Goal: Use online tool/utility: Utilize a website feature to perform a specific function

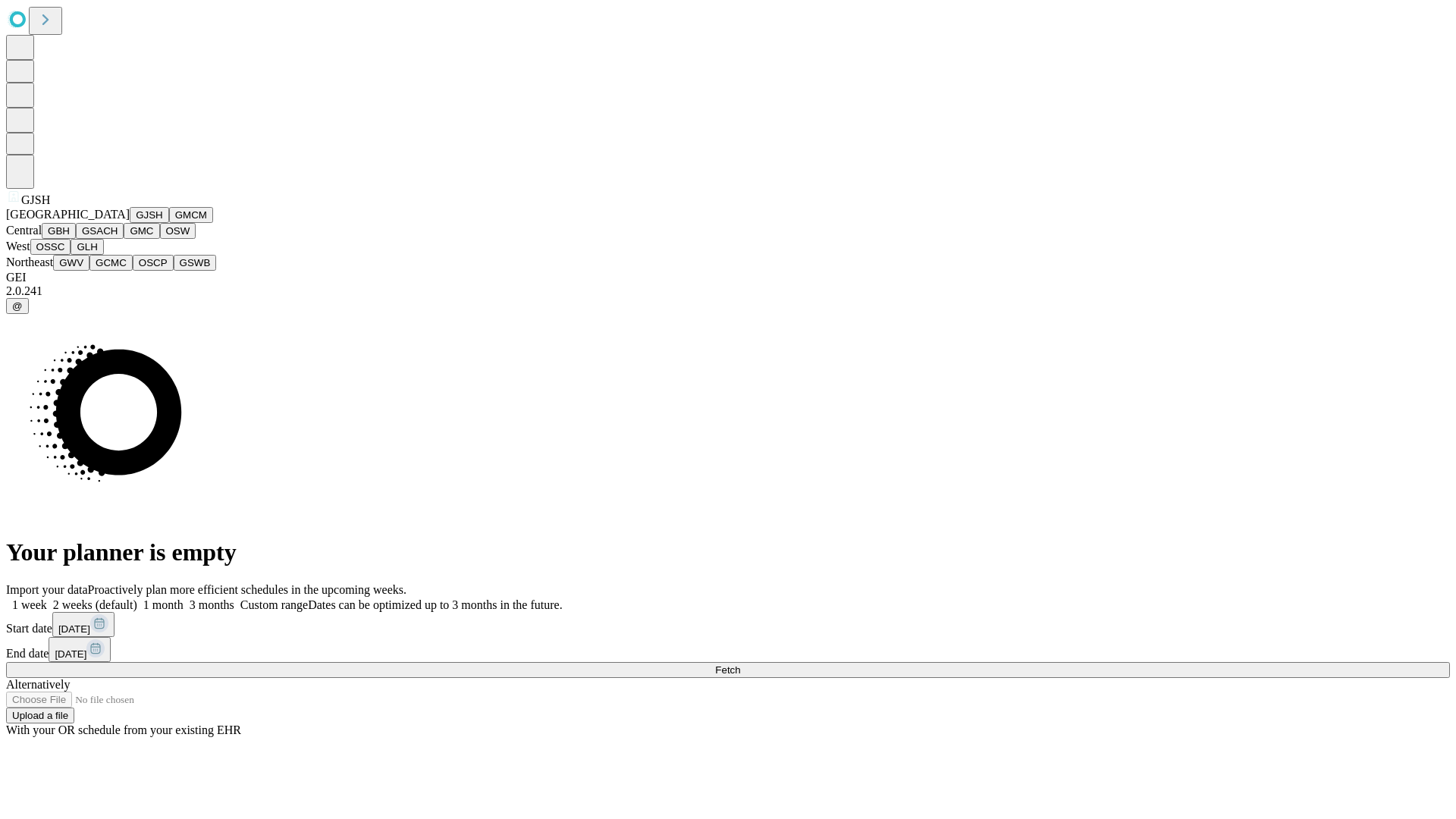
click at [129, 223] on button "GJSH" at bounding box center [149, 214] width 40 height 16
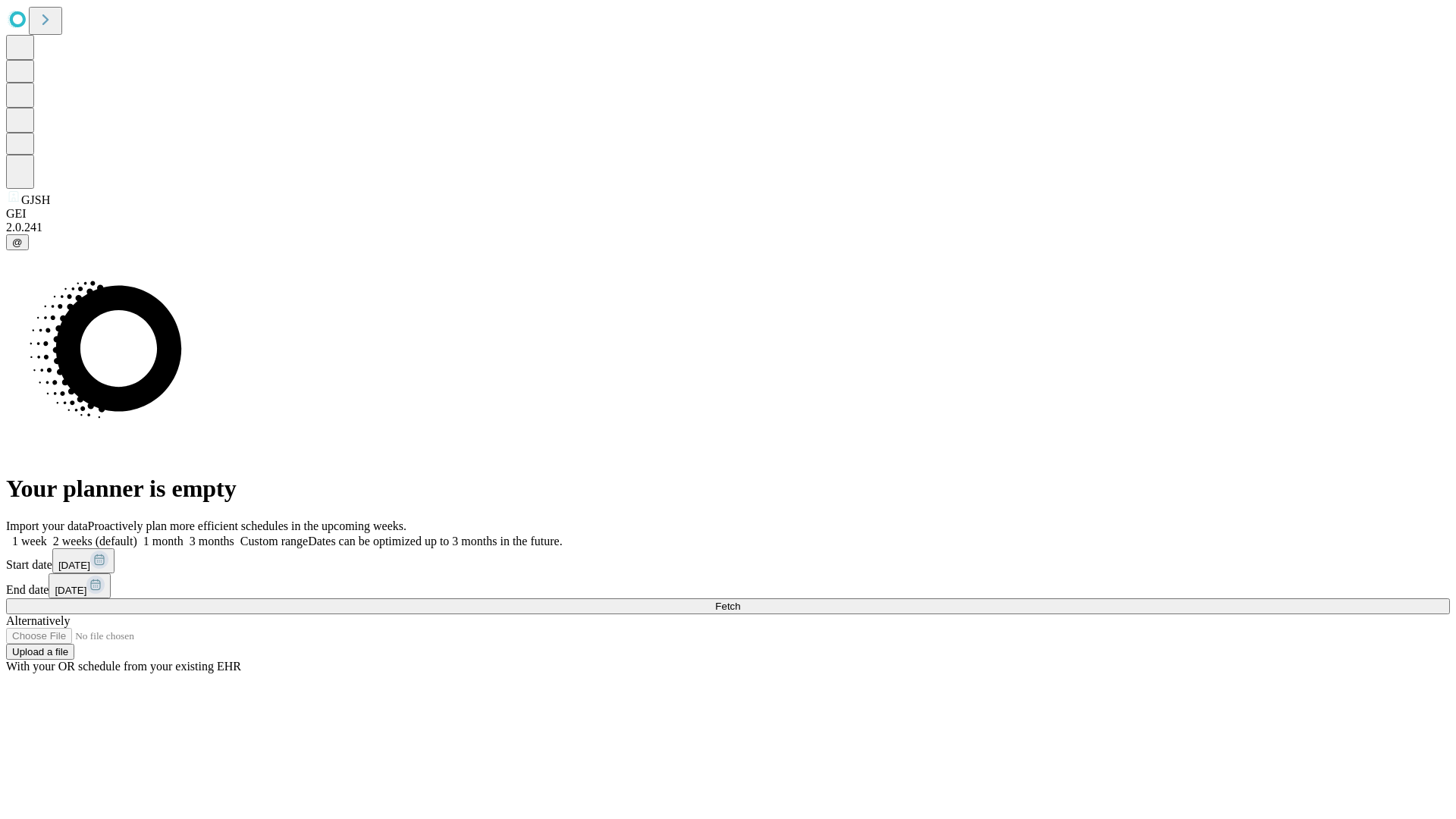
click at [137, 534] on label "2 weeks (default)" at bounding box center [92, 541] width 90 height 13
click at [740, 600] on span "Fetch" at bounding box center [727, 606] width 25 height 12
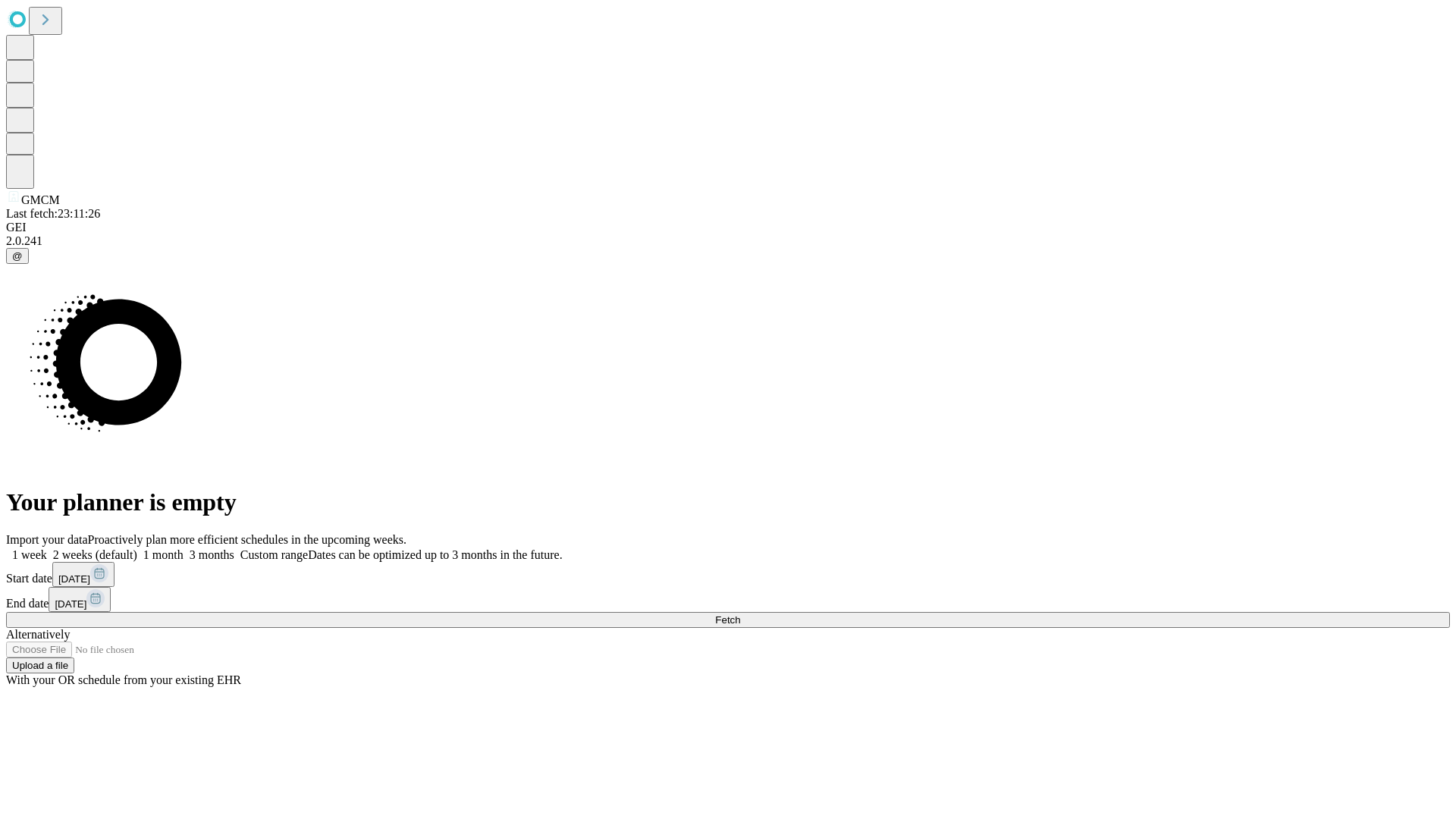
click at [137, 548] on label "2 weeks (default)" at bounding box center [92, 555] width 90 height 13
click at [740, 614] on span "Fetch" at bounding box center [727, 620] width 25 height 12
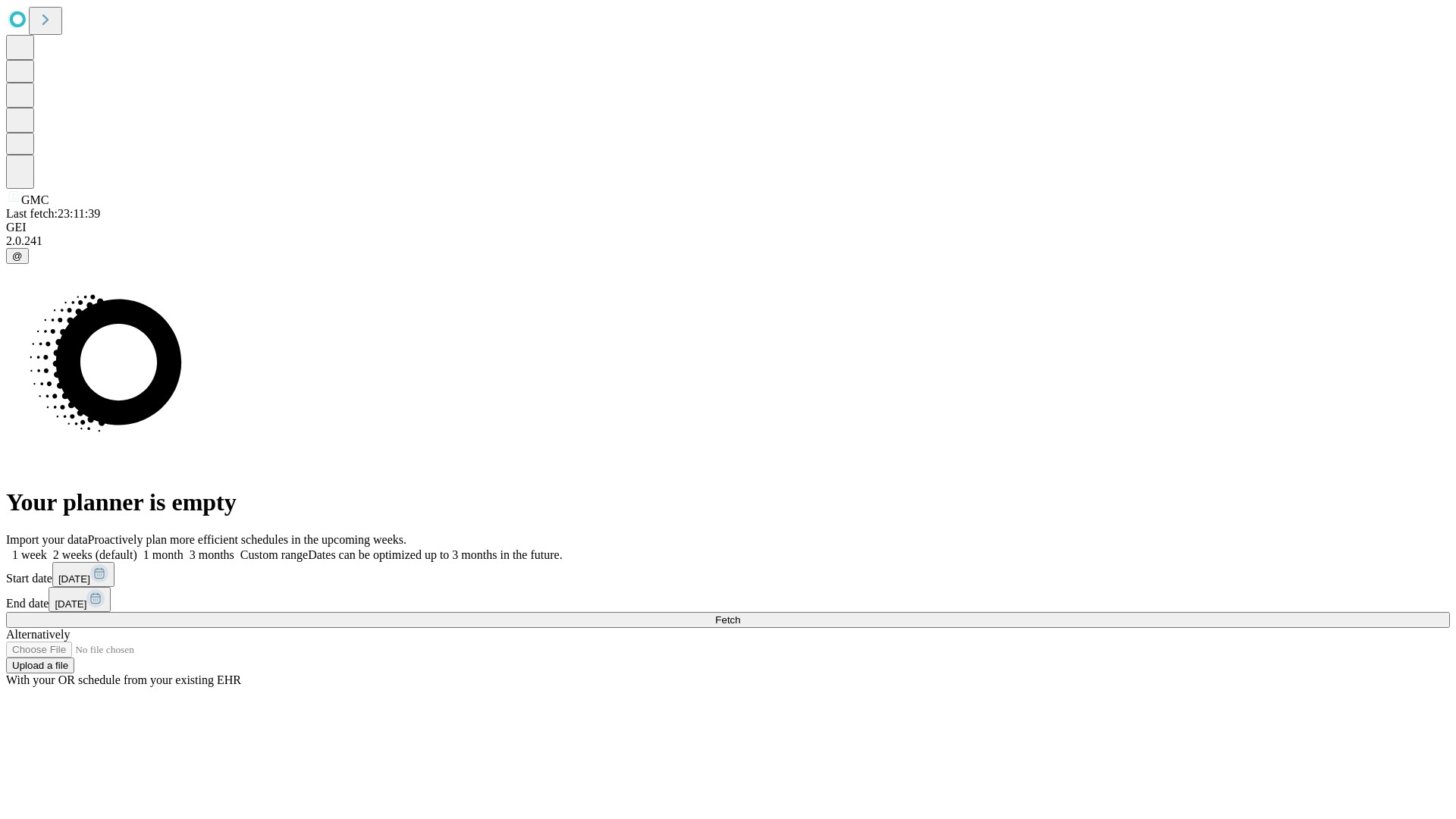
click at [137, 548] on label "2 weeks (default)" at bounding box center [92, 555] width 90 height 13
click at [740, 614] on span "Fetch" at bounding box center [727, 620] width 25 height 12
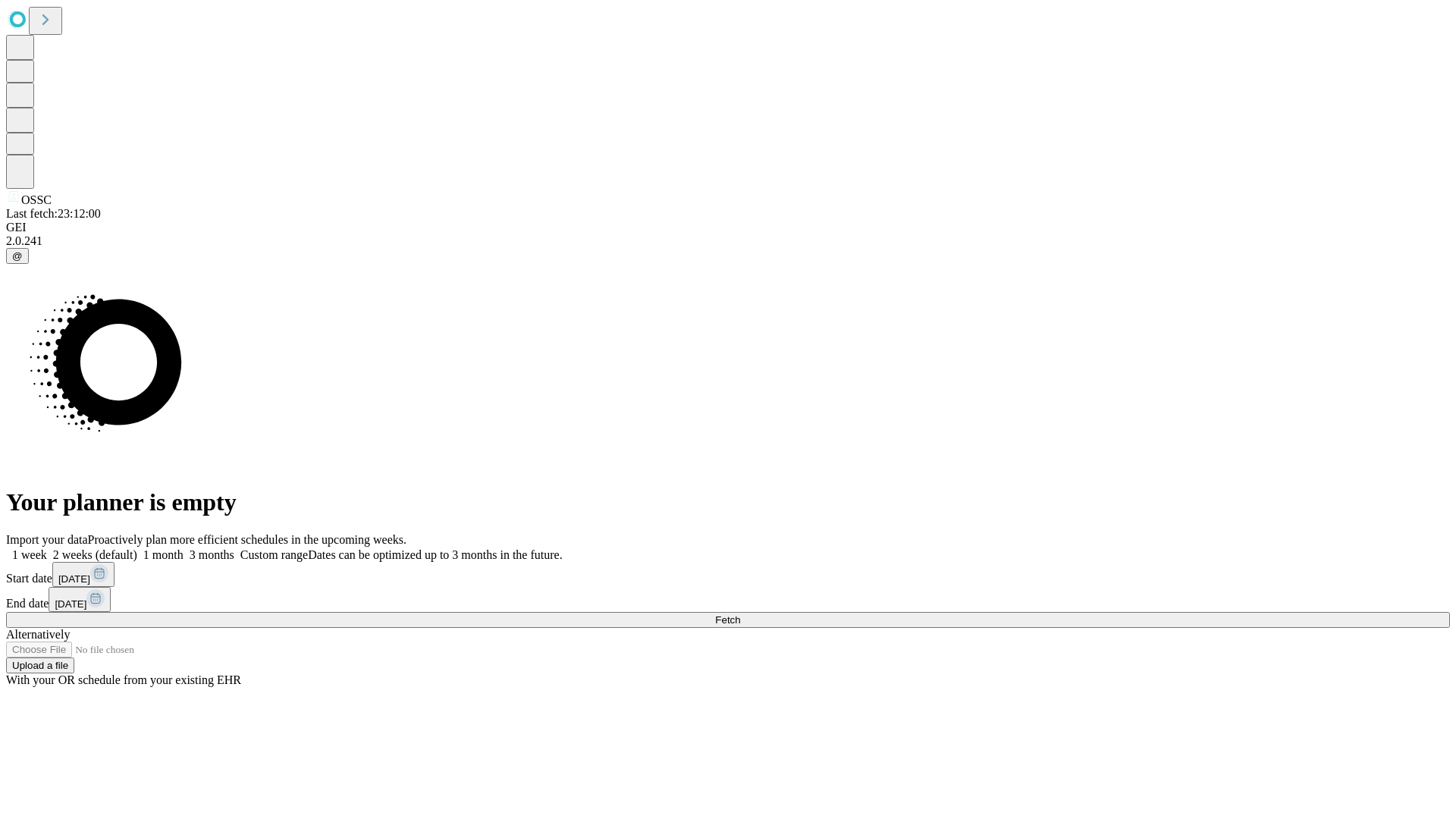
click at [137, 548] on label "2 weeks (default)" at bounding box center [92, 555] width 90 height 13
click at [740, 614] on span "Fetch" at bounding box center [727, 620] width 25 height 12
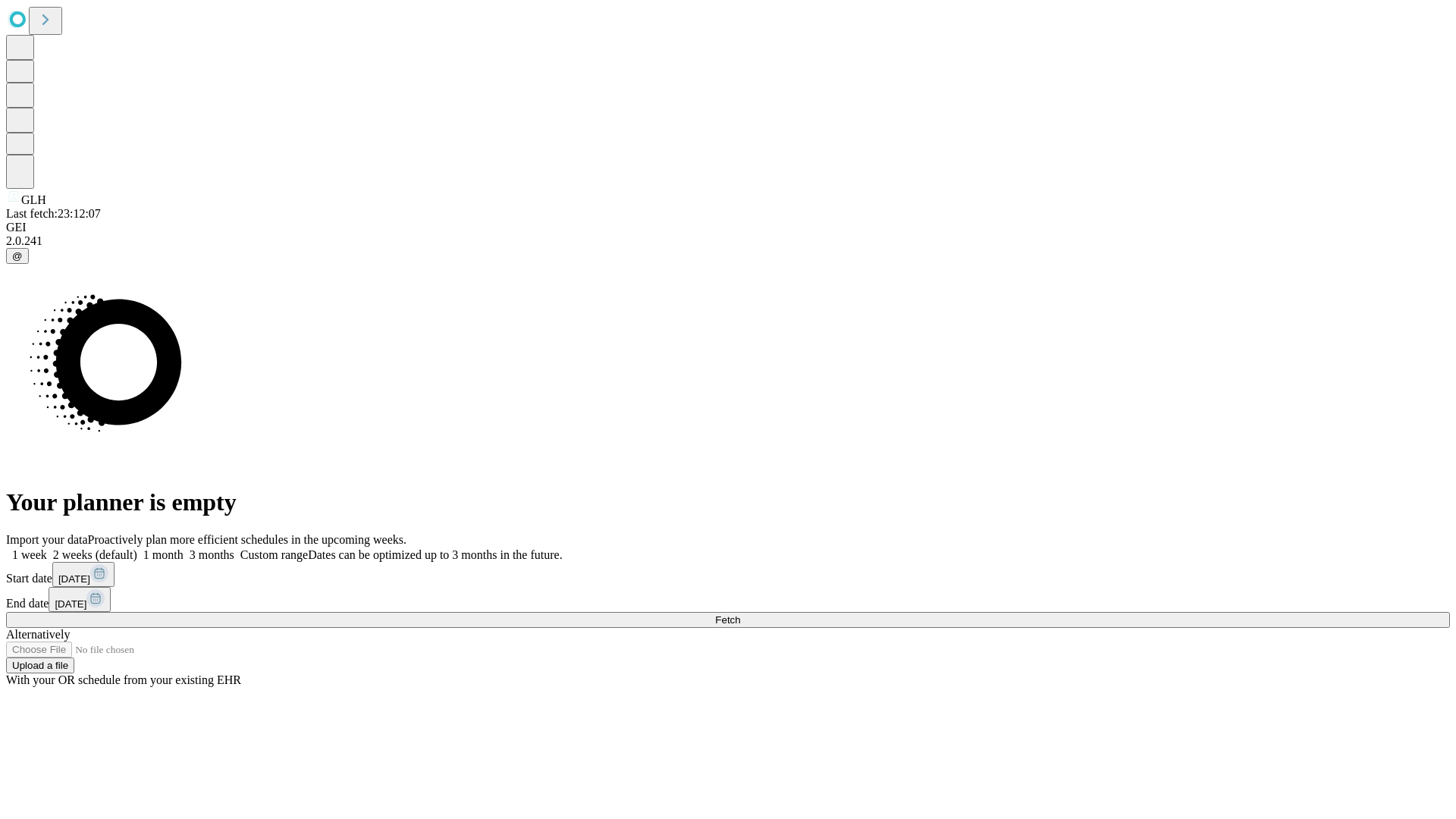
click at [740, 614] on span "Fetch" at bounding box center [727, 620] width 25 height 12
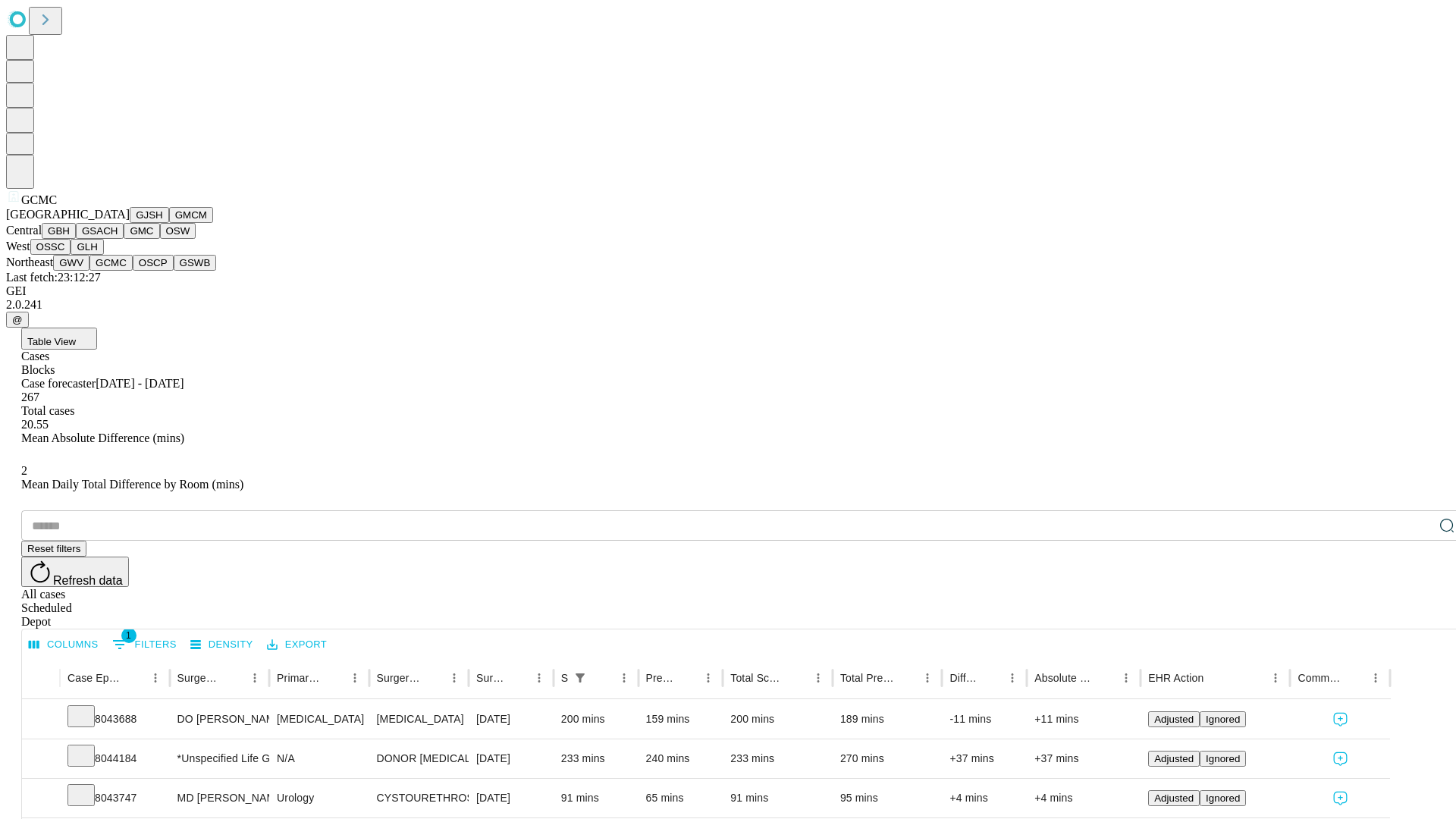
click at [133, 271] on button "OSCP" at bounding box center [153, 262] width 41 height 16
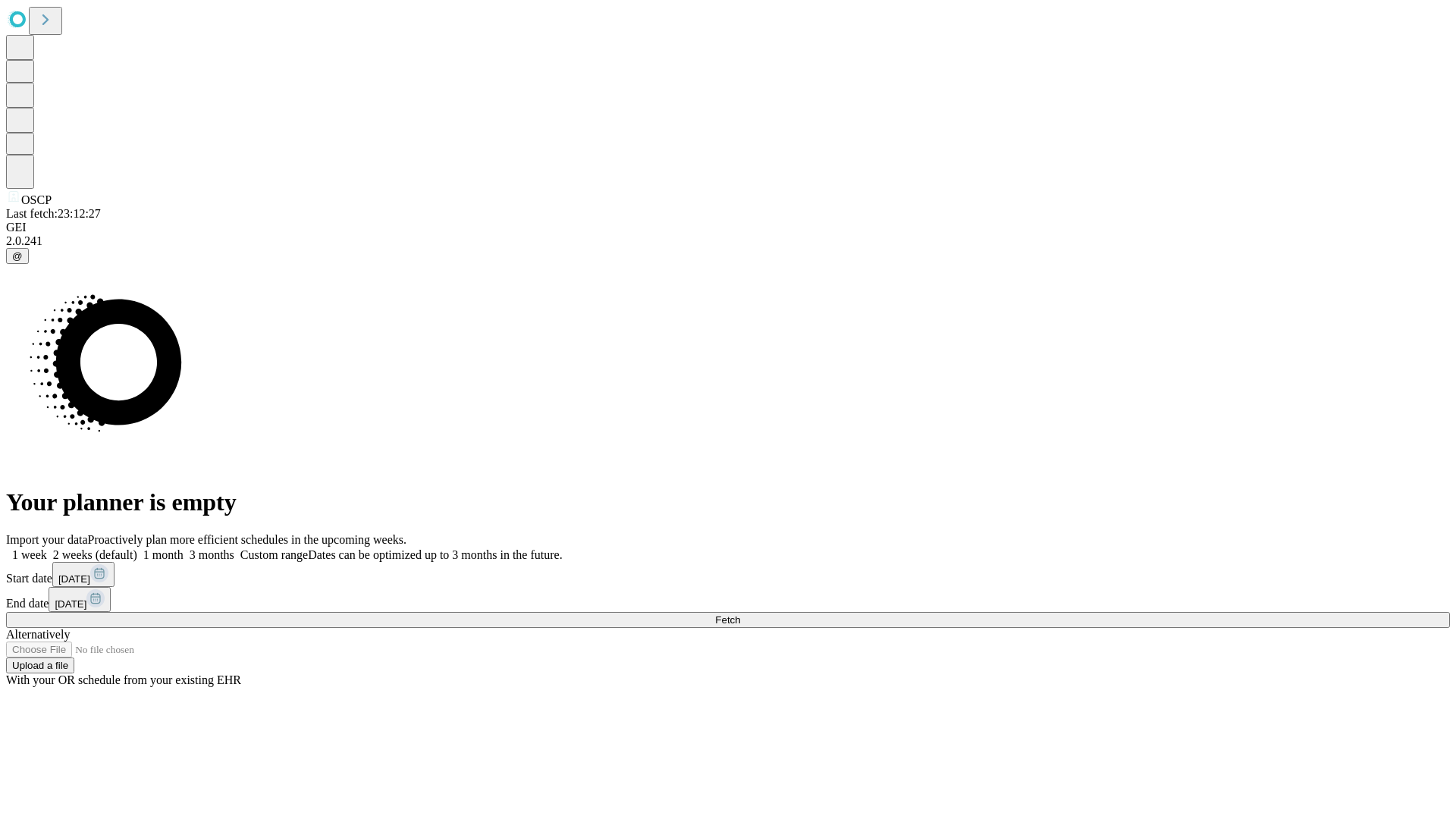
click at [137, 548] on label "2 weeks (default)" at bounding box center [92, 555] width 90 height 13
click at [740, 614] on span "Fetch" at bounding box center [727, 620] width 25 height 12
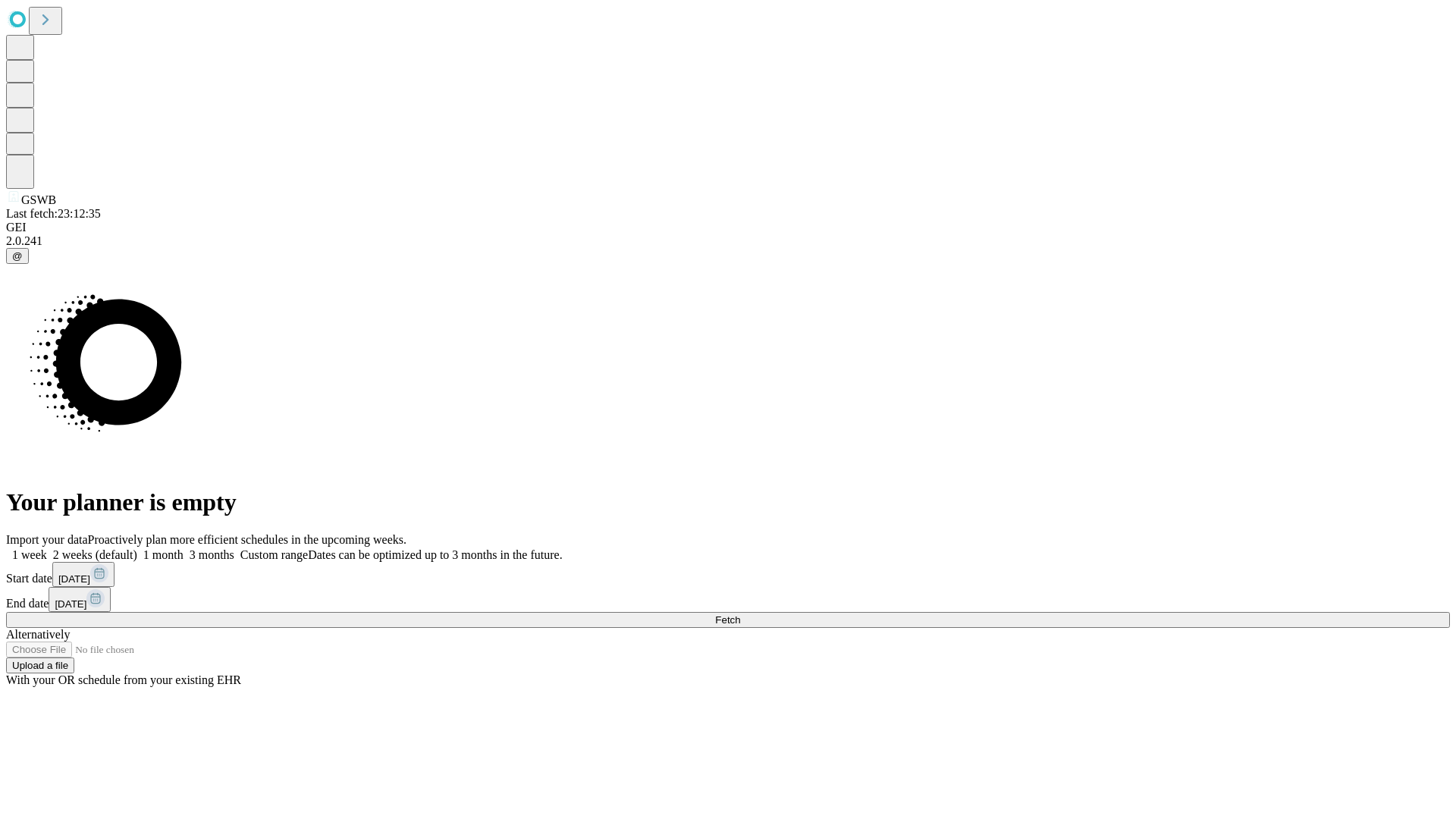
click at [137, 548] on label "2 weeks (default)" at bounding box center [92, 555] width 90 height 13
click at [740, 614] on span "Fetch" at bounding box center [727, 620] width 25 height 12
